Goal: Find specific page/section

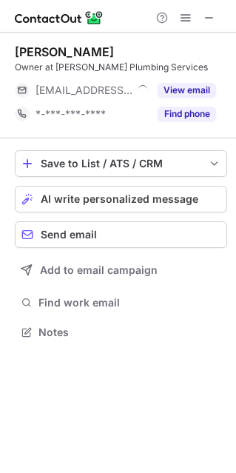
scroll to position [321, 236]
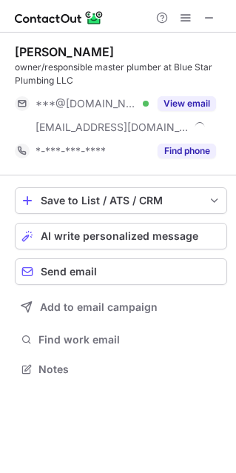
scroll to position [358, 236]
click at [211, 16] on span at bounding box center [209, 18] width 12 height 12
